Goal: Task Accomplishment & Management: Manage account settings

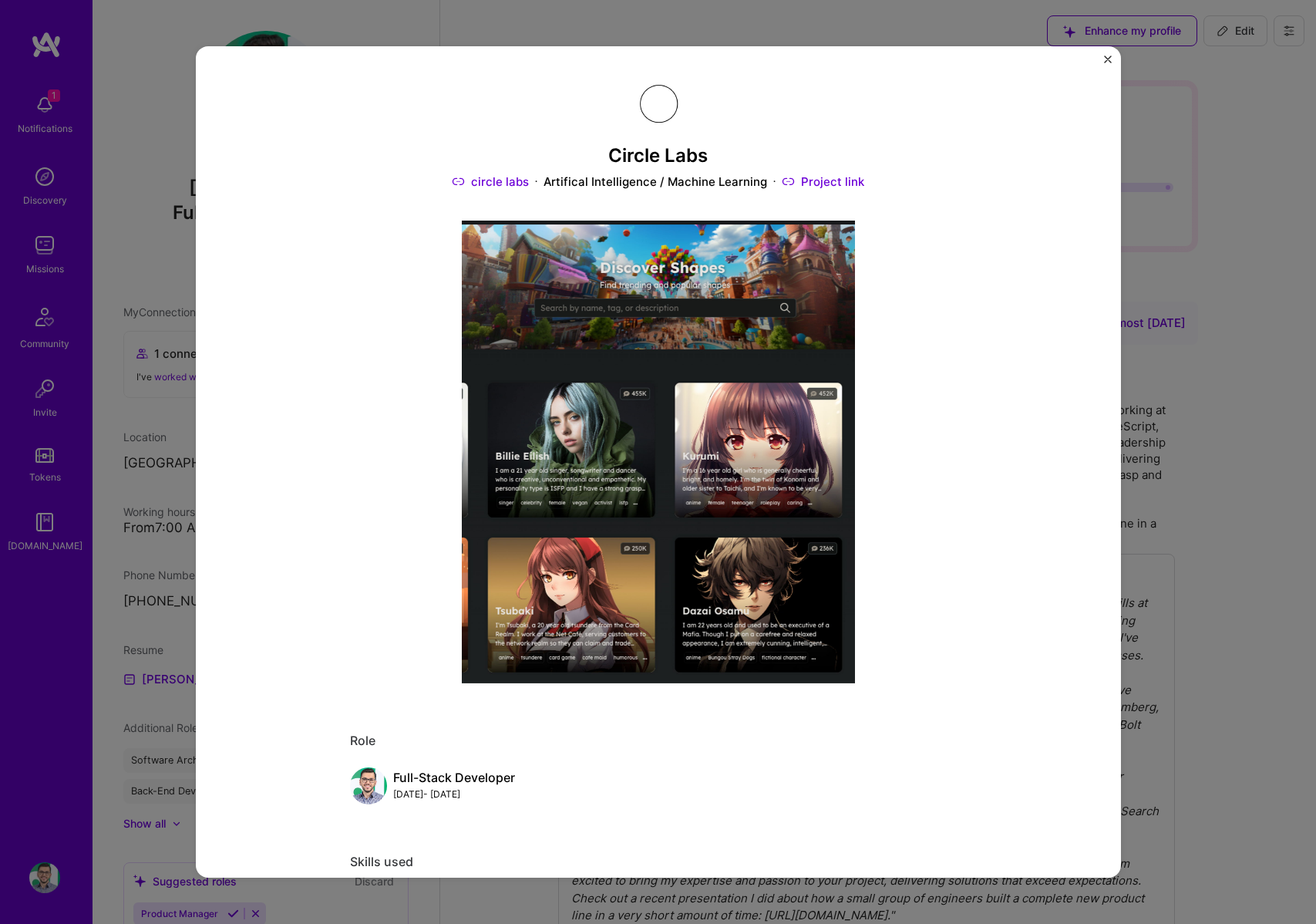
click at [1088, 59] on div "Circle Labs circle labs Artifical Intelligence / Machine Learning Project link …" at bounding box center [658, 462] width 925 height 831
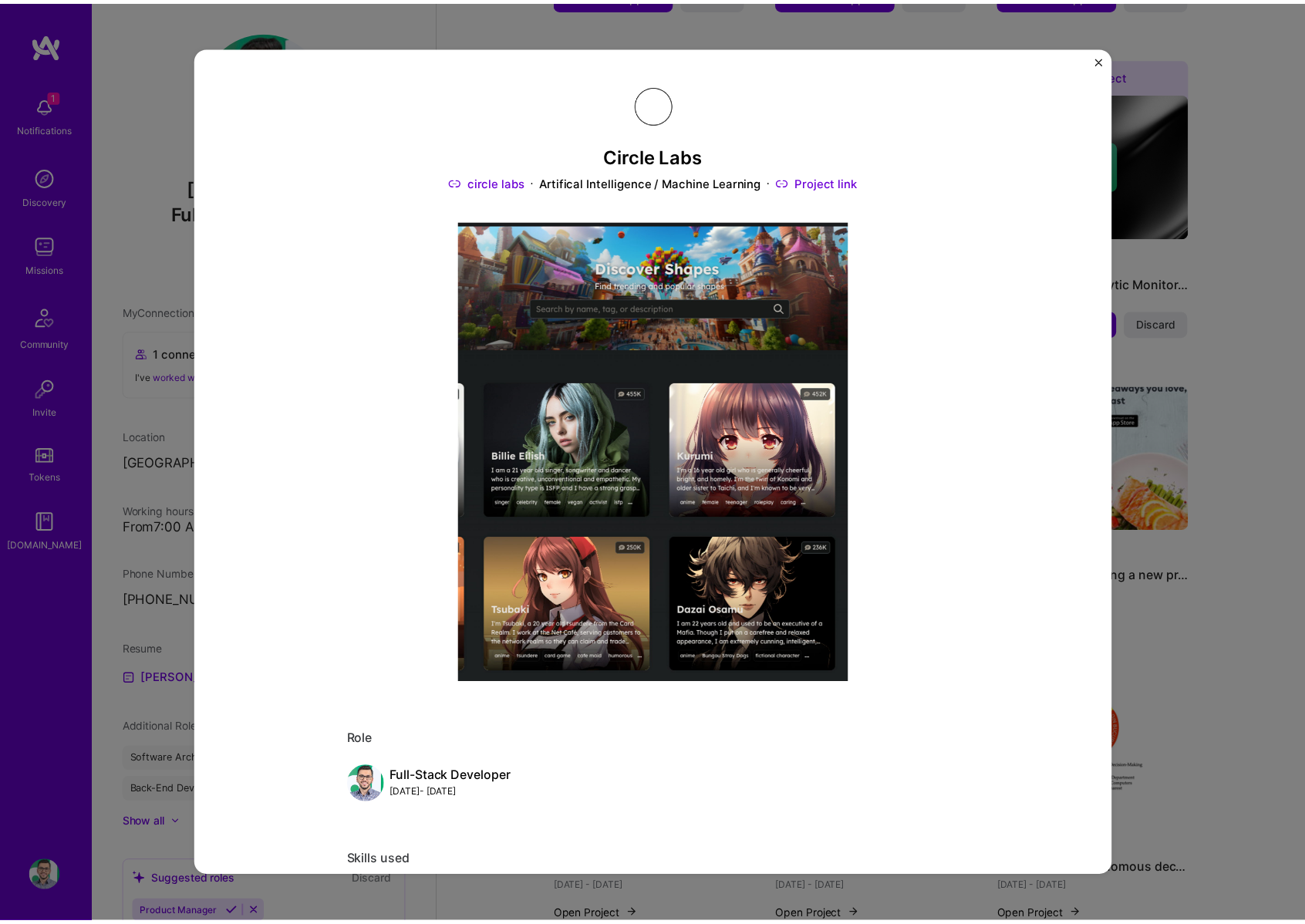
scroll to position [752, 0]
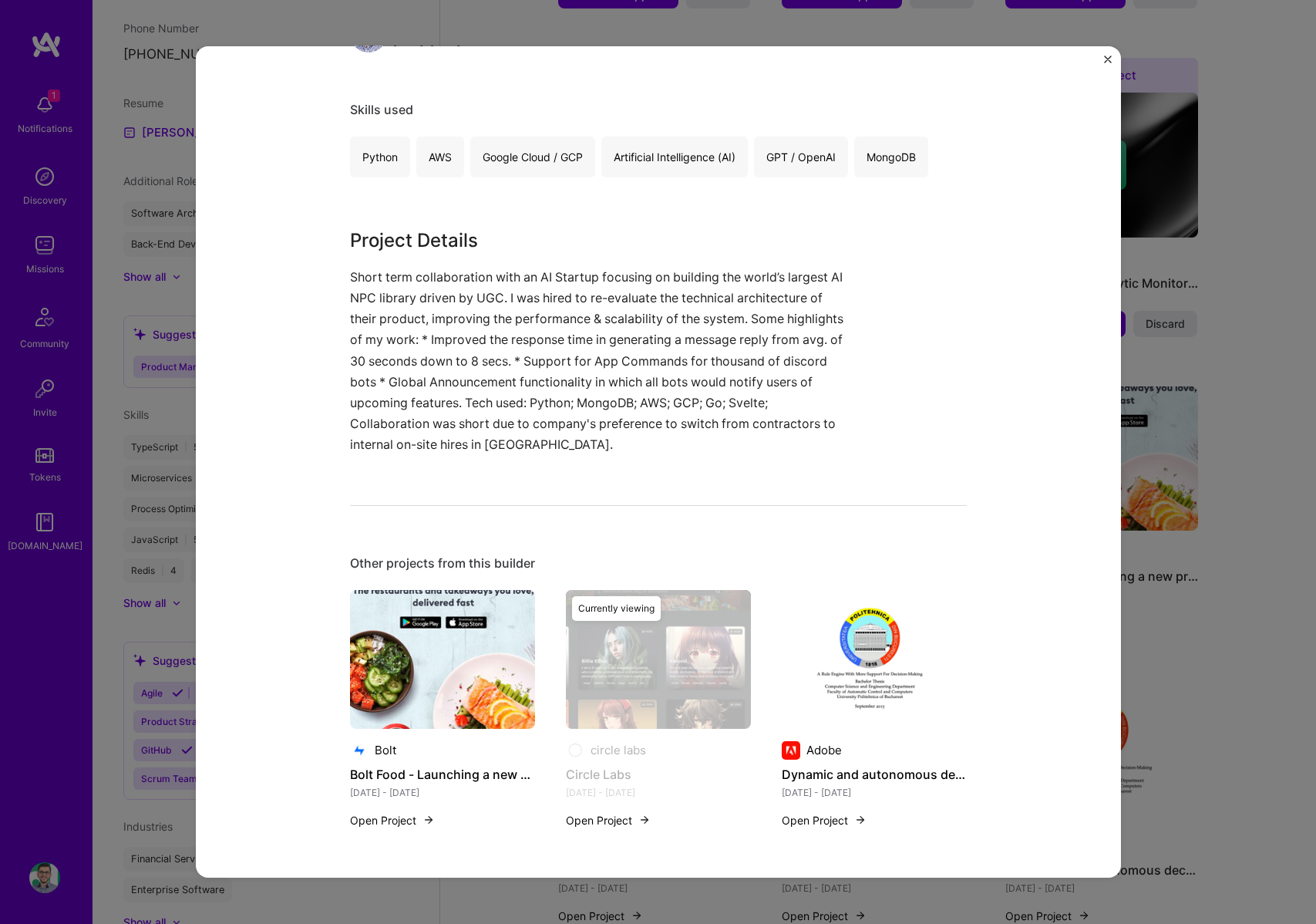
click at [1100, 59] on div "Circle Labs circle labs Artifical Intelligence / Machine Learning Project link …" at bounding box center [658, 462] width 925 height 831
click at [1104, 58] on img "Close" at bounding box center [1108, 59] width 8 height 8
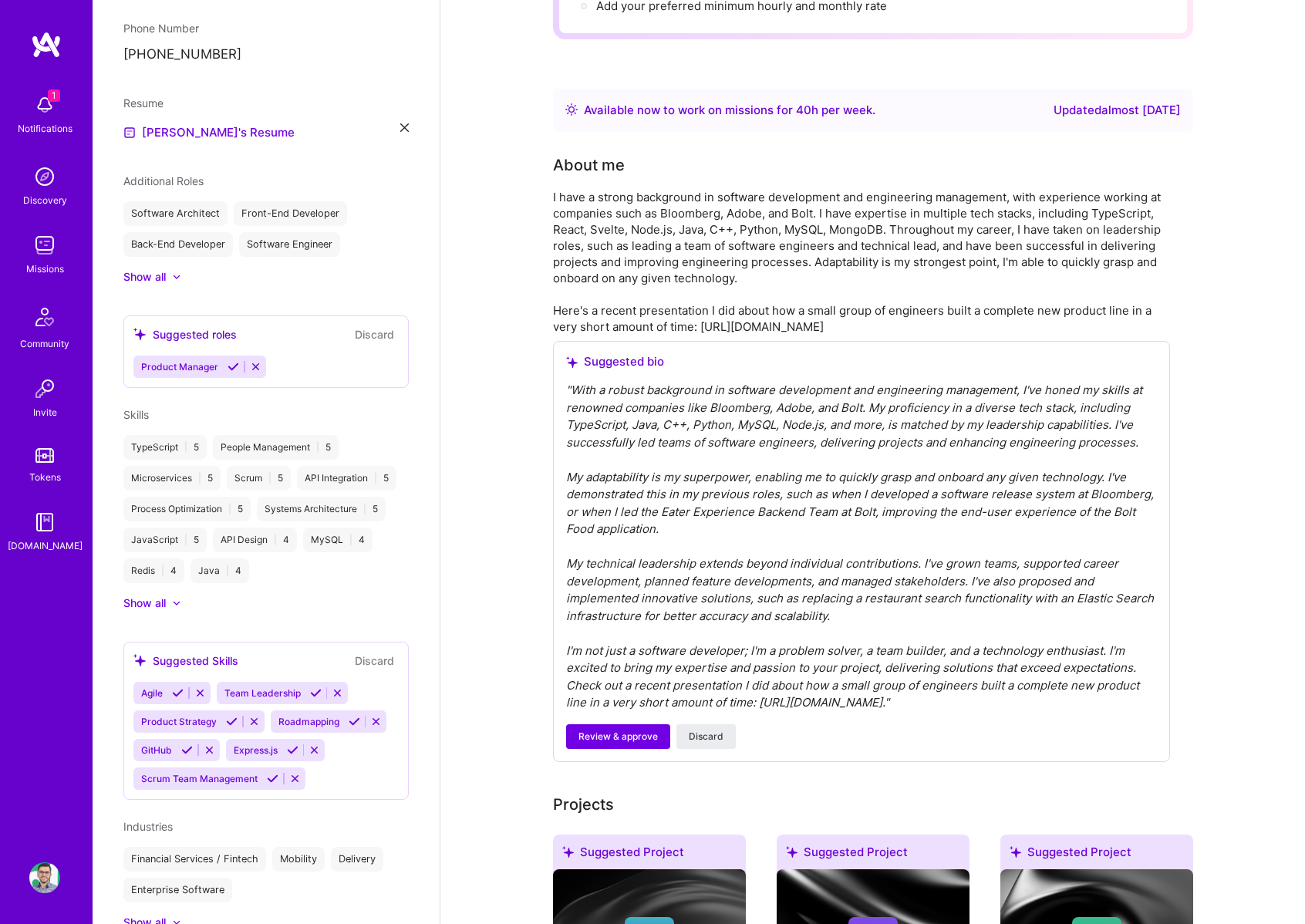
scroll to position [135, 0]
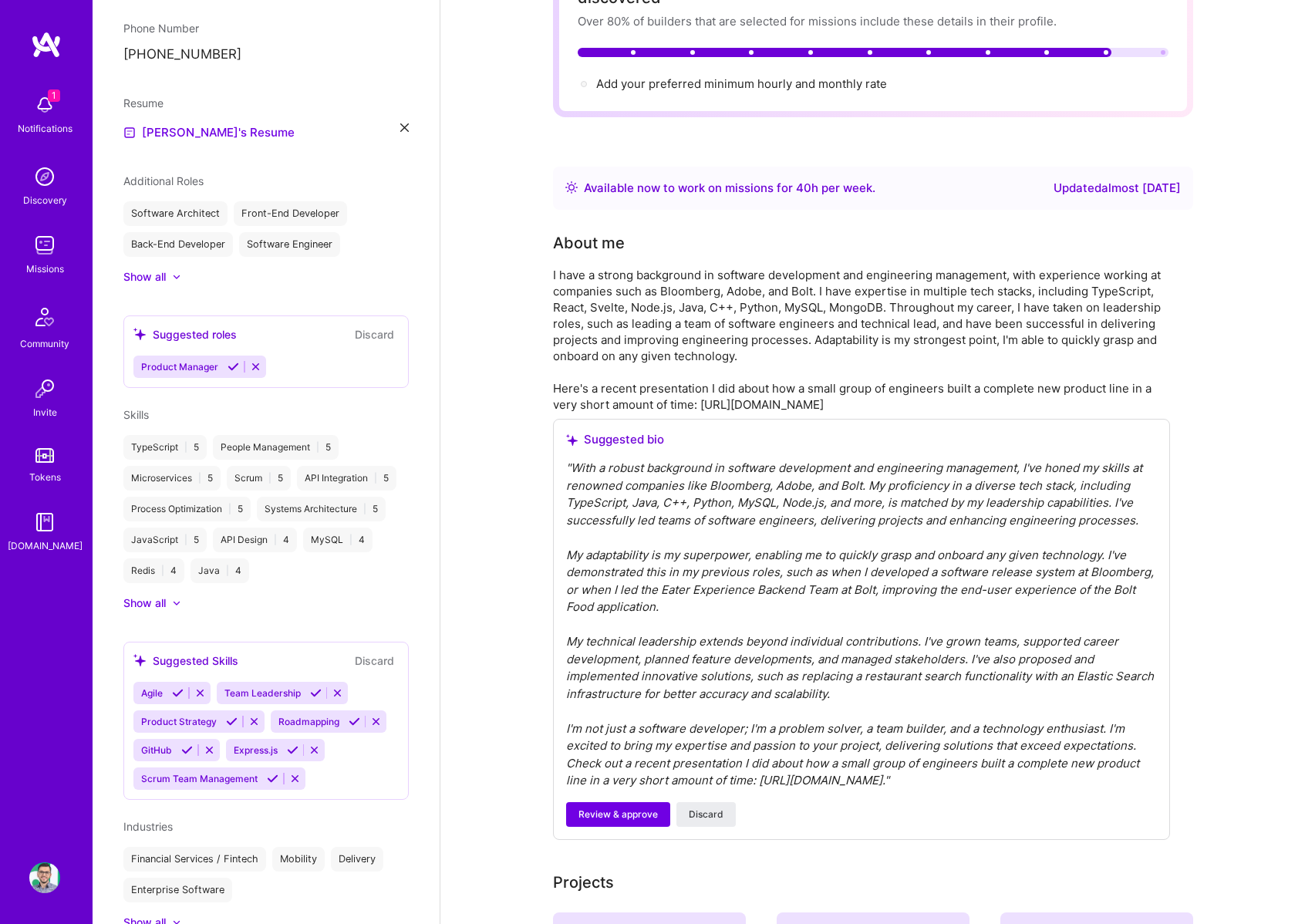
click at [631, 528] on div "" With a robust background in software development and engineering management, …" at bounding box center [862, 624] width 591 height 330
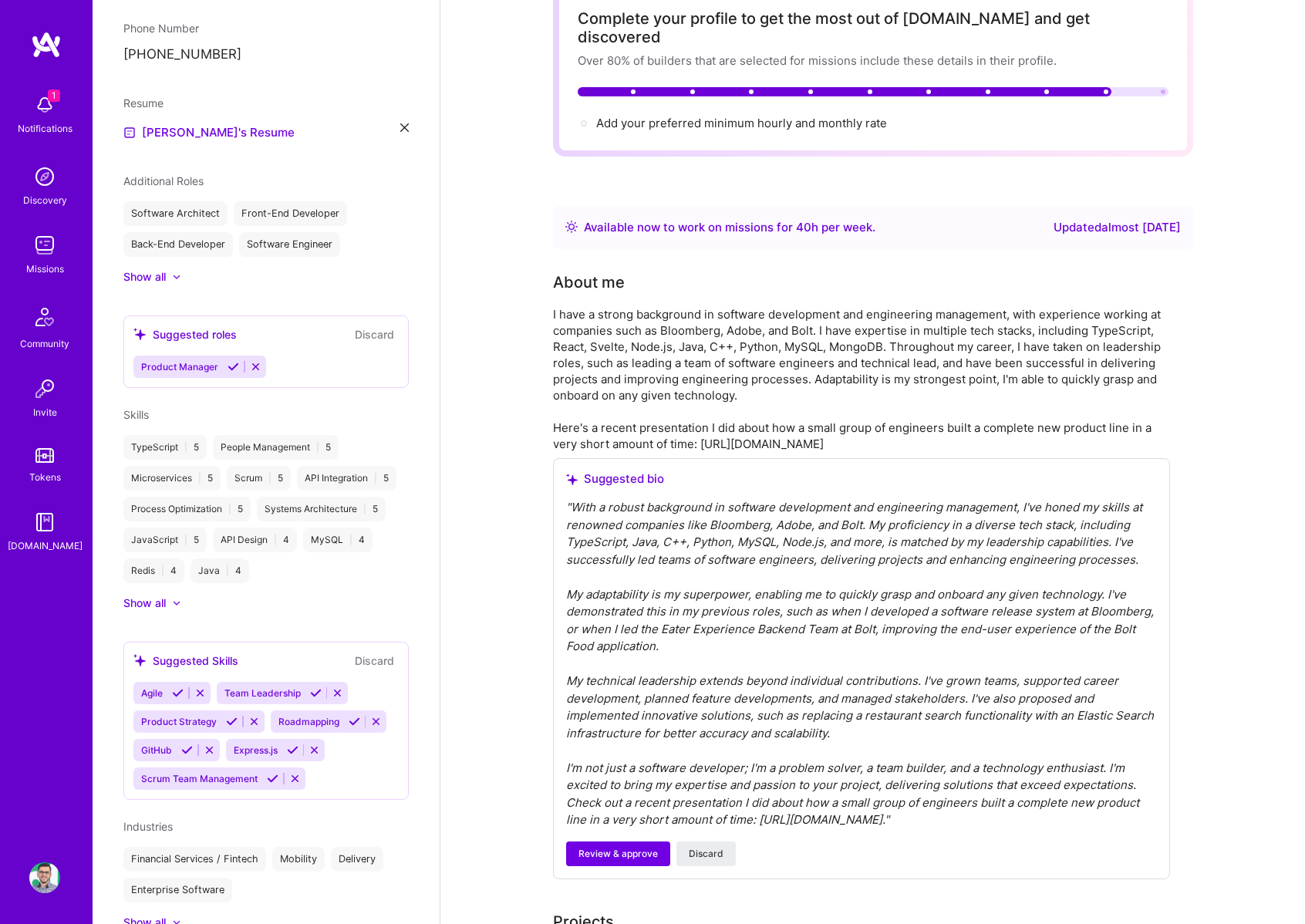
scroll to position [31, 0]
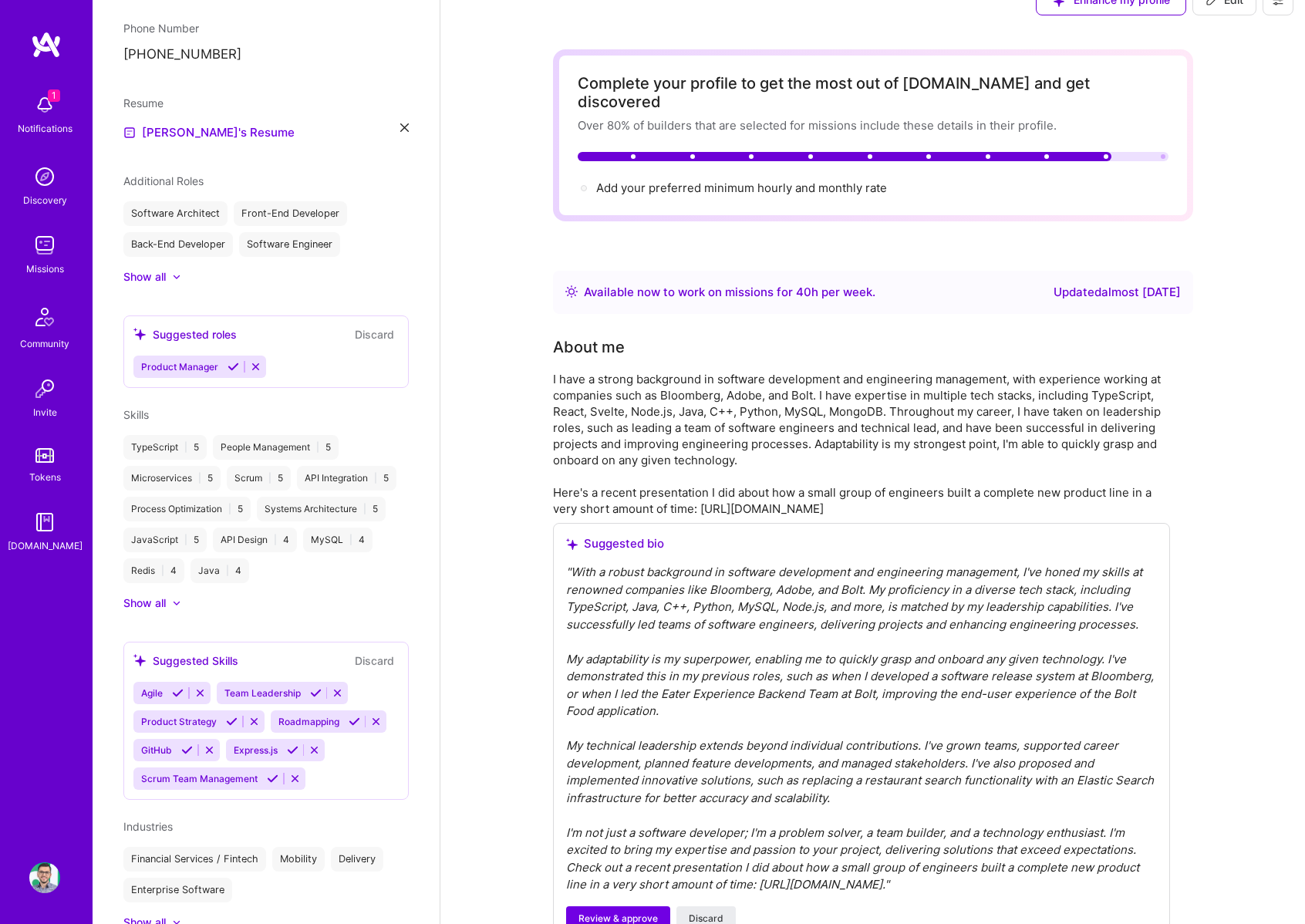
click at [736, 449] on div "I have a strong background in software development and engineering management, …" at bounding box center [862, 444] width 617 height 146
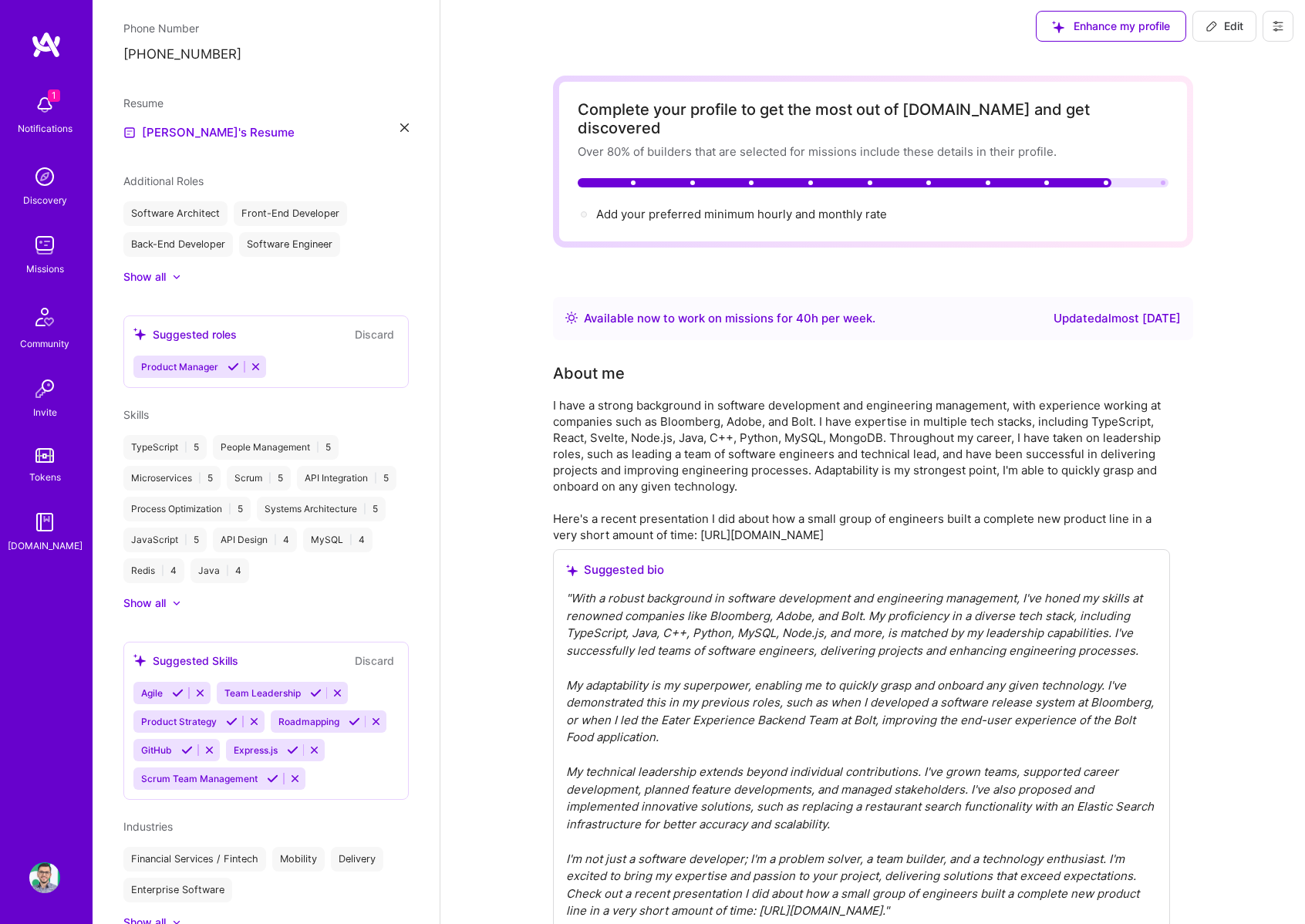
scroll to position [0, 0]
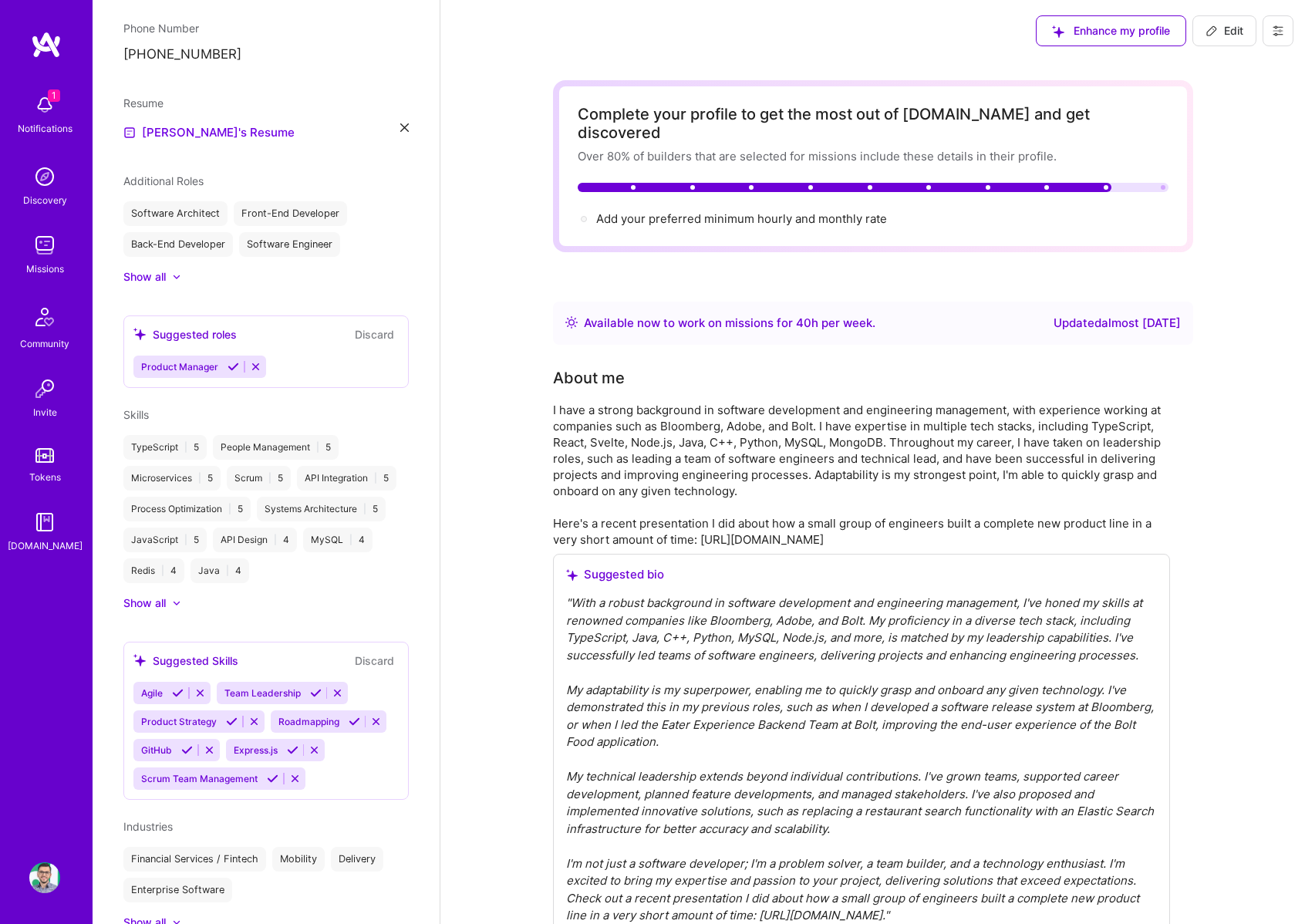
drag, startPoint x: 1102, startPoint y: 526, endPoint x: 550, endPoint y: 393, distance: 567.8
copy div "I have a strong background in software development and engineering management, …"
click at [749, 366] on div "About me" at bounding box center [862, 378] width 617 height 23
click at [628, 402] on div "I have a strong background in software development and engineering management, …" at bounding box center [862, 475] width 617 height 146
